Goal: Task Accomplishment & Management: Complete application form

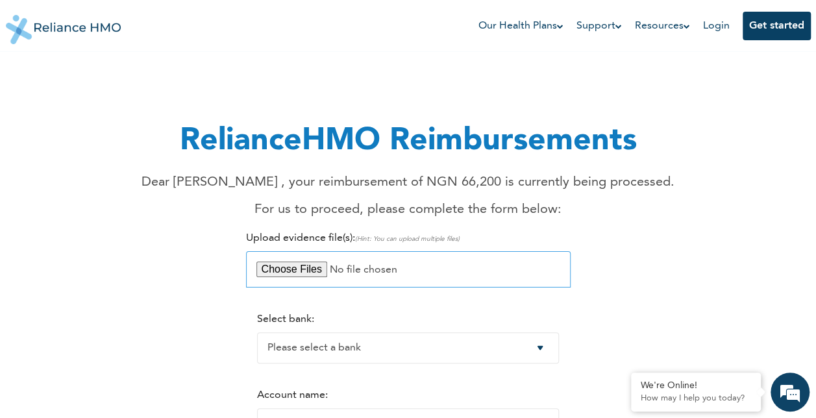
click at [310, 272] on input "file" at bounding box center [408, 269] width 324 height 36
click at [306, 271] on input "file" at bounding box center [408, 269] width 324 height 36
type input "C:\fakepath\OLOLADE RECEIPT 8.pdf"
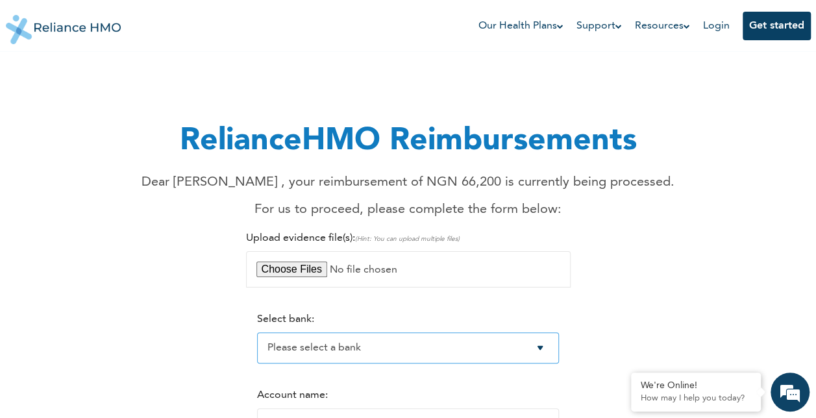
click at [549, 349] on select "Please select a bank Access Bank Plc. Citibank Nigeria Limited Access Bank (Dia…" at bounding box center [408, 347] width 302 height 31
select select "7"
click at [257, 333] on select "Please select a bank Access Bank Plc. Citibank Nigeria Limited Access Bank (Dia…" at bounding box center [408, 347] width 302 height 31
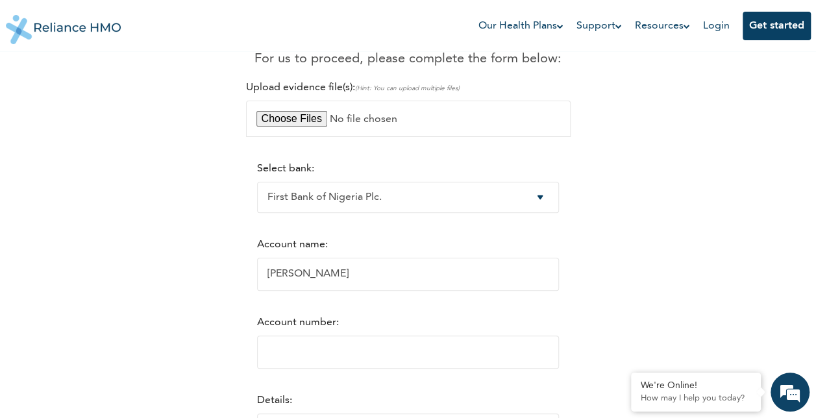
scroll to position [210, 0]
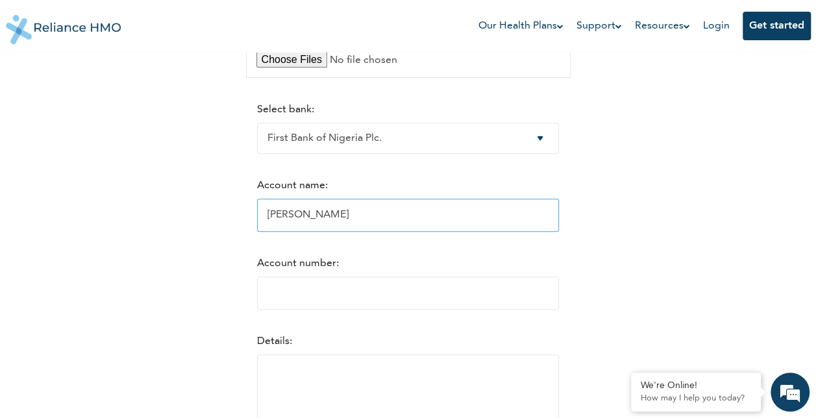
click at [356, 219] on input "[PERSON_NAME]" at bounding box center [408, 215] width 302 height 33
type input "O"
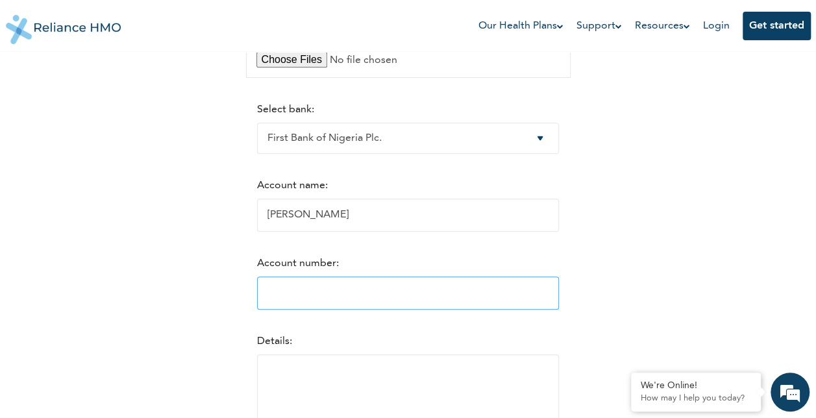
type input "[PERSON_NAME]"
click at [304, 294] on input "Account number:" at bounding box center [408, 292] width 302 height 33
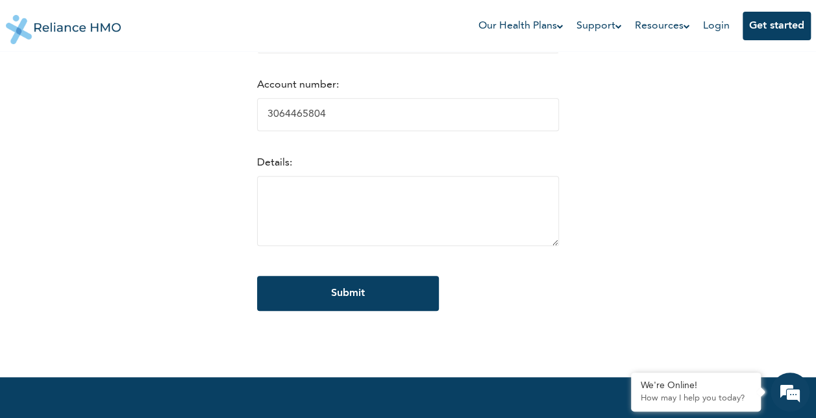
scroll to position [396, 0]
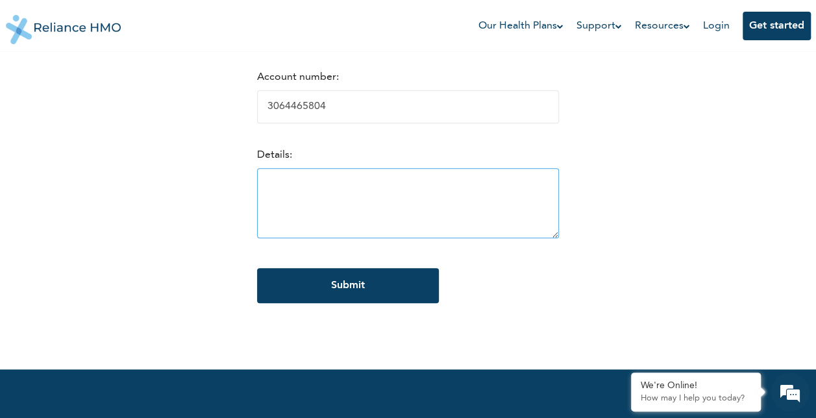
type input "3064465804"
click at [388, 200] on textarea at bounding box center [408, 203] width 302 height 70
type textarea "O"
click at [273, 189] on textarea "Bill for [PERSON_NAME]" at bounding box center [408, 203] width 302 height 70
click at [446, 192] on textarea "Bill incurred during [PERSON_NAME]" at bounding box center [408, 203] width 302 height 70
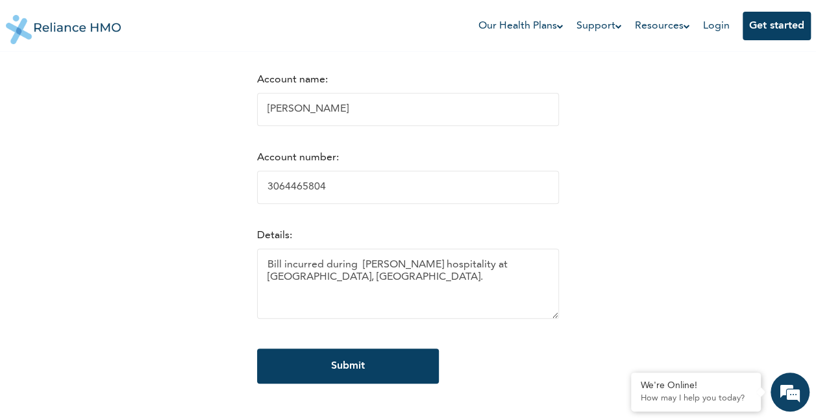
scroll to position [327, 0]
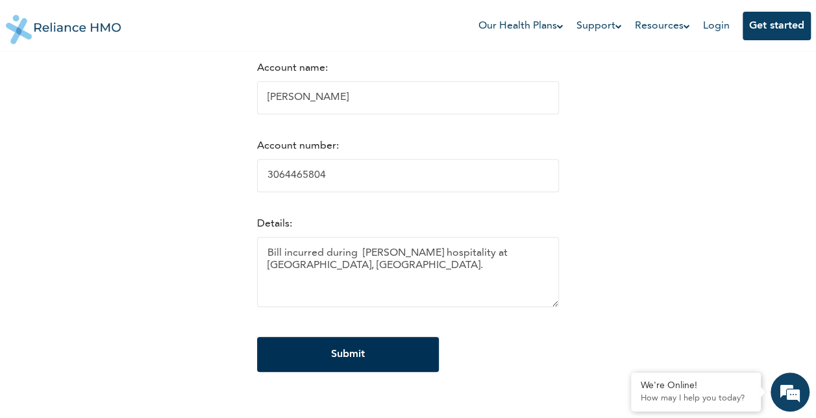
type textarea "Bill incurred during [PERSON_NAME] hospitality at [GEOGRAPHIC_DATA], [GEOGRAPHI…"
click at [367, 362] on input "Submit" at bounding box center [348, 354] width 182 height 35
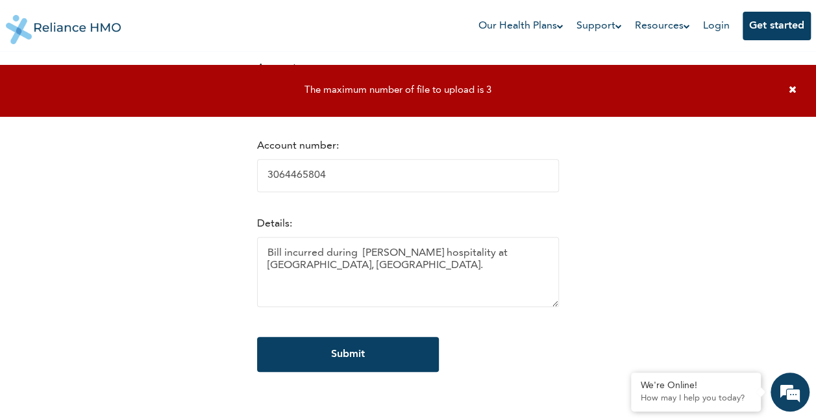
click at [590, 261] on div "RelianceHMO Reimbursements Dear [PERSON_NAME] , your reimbursement of NGN 66,20…" at bounding box center [408, 68] width 789 height 659
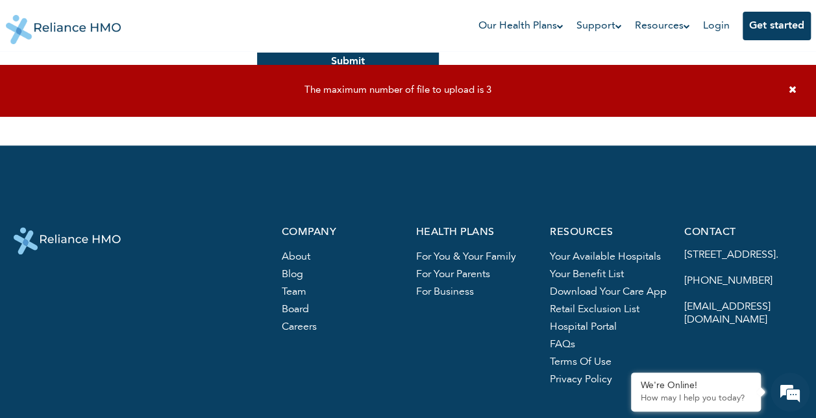
scroll to position [627, 0]
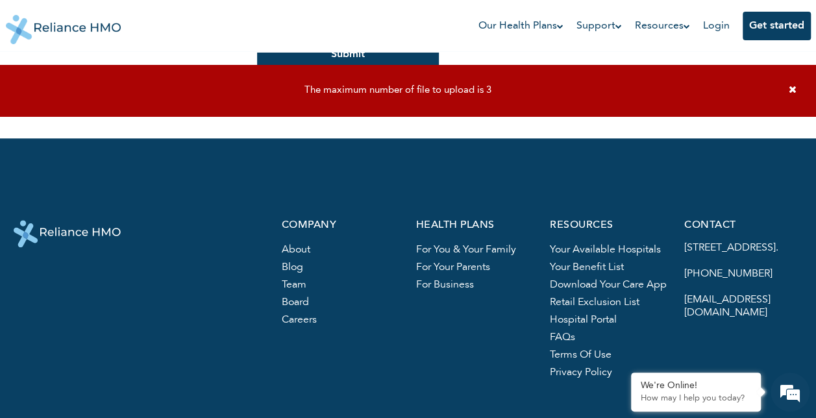
click at [791, 90] on icon at bounding box center [792, 89] width 8 height 10
